Goal: Task Accomplishment & Management: Use online tool/utility

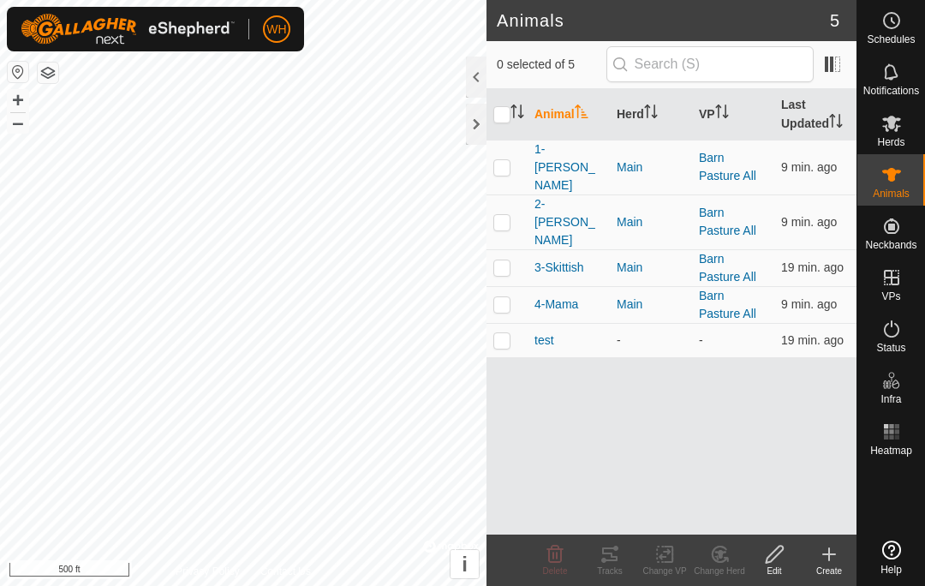
click at [509, 166] on td at bounding box center [507, 167] width 41 height 55
checkbox input "true"
click at [608, 570] on div "Tracks" at bounding box center [610, 571] width 55 height 13
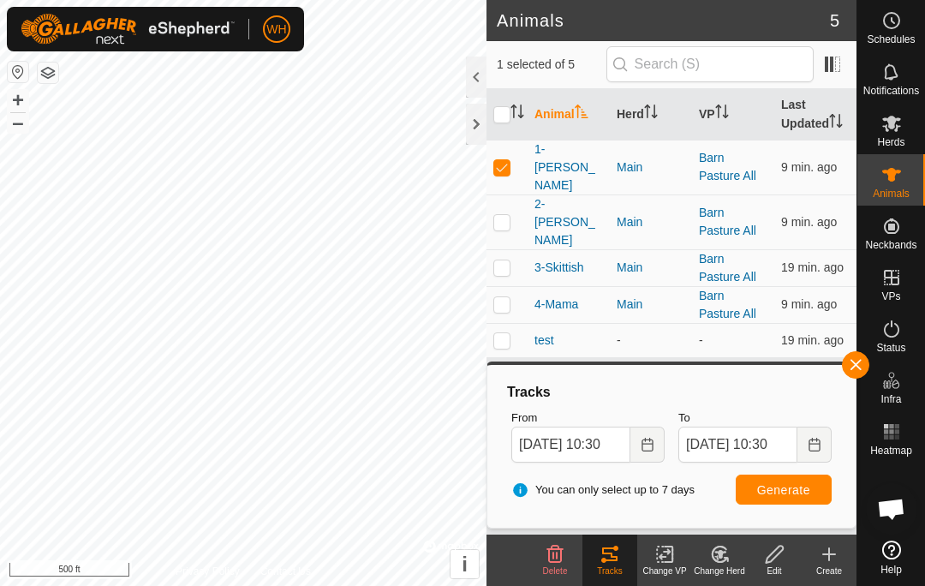
click at [510, 215] on p-checkbox at bounding box center [502, 222] width 17 height 14
click at [509, 215] on p-checkbox at bounding box center [502, 222] width 17 height 14
checkbox input "false"
click at [505, 160] on p-checkbox at bounding box center [502, 167] width 17 height 14
checkbox input "false"
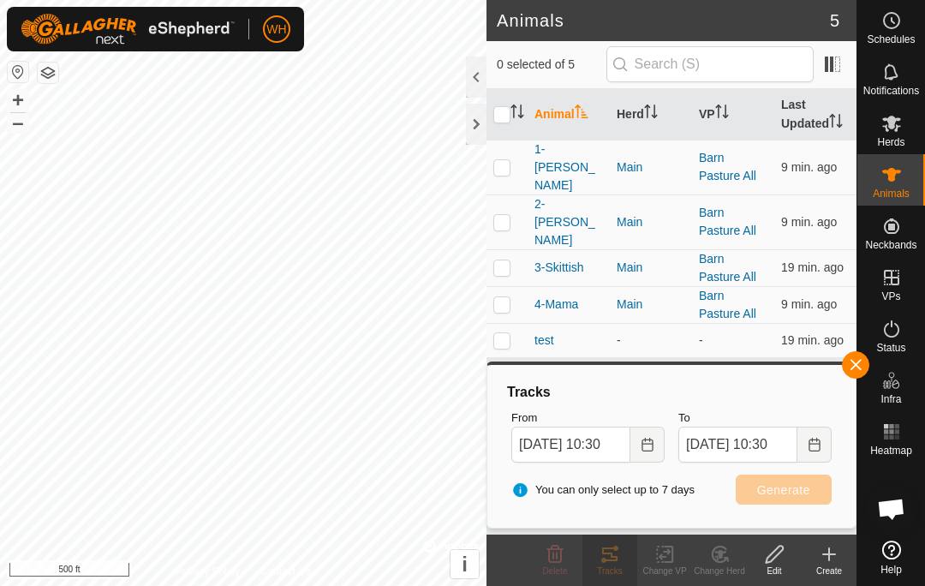
click at [508, 215] on p-checkbox at bounding box center [502, 222] width 17 height 14
checkbox input "true"
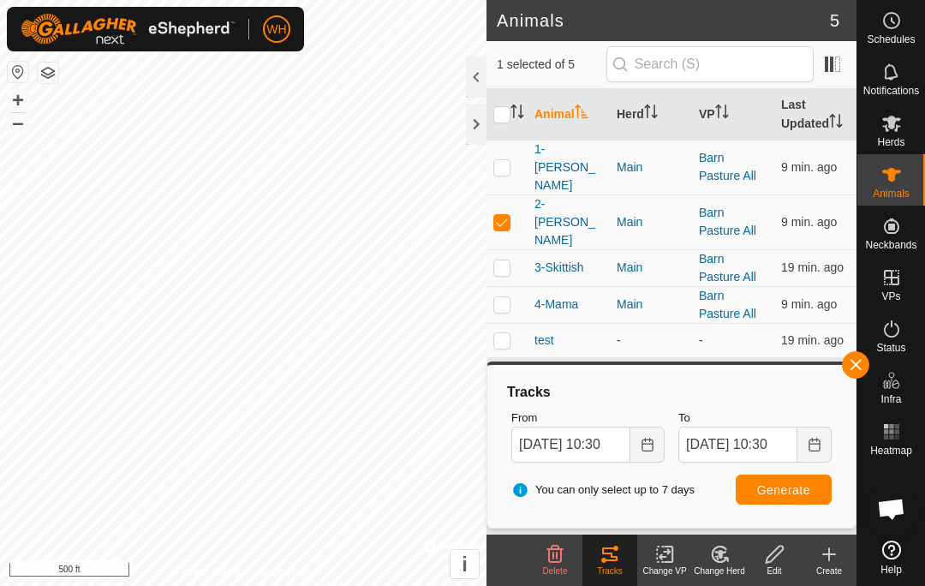
click at [508, 260] on p-checkbox at bounding box center [502, 267] width 17 height 14
checkbox input "true"
click at [510, 297] on p-checkbox at bounding box center [502, 304] width 17 height 14
checkbox input "true"
click at [796, 493] on span "Generate" at bounding box center [783, 490] width 53 height 14
